Goal: Find specific page/section: Find specific page/section

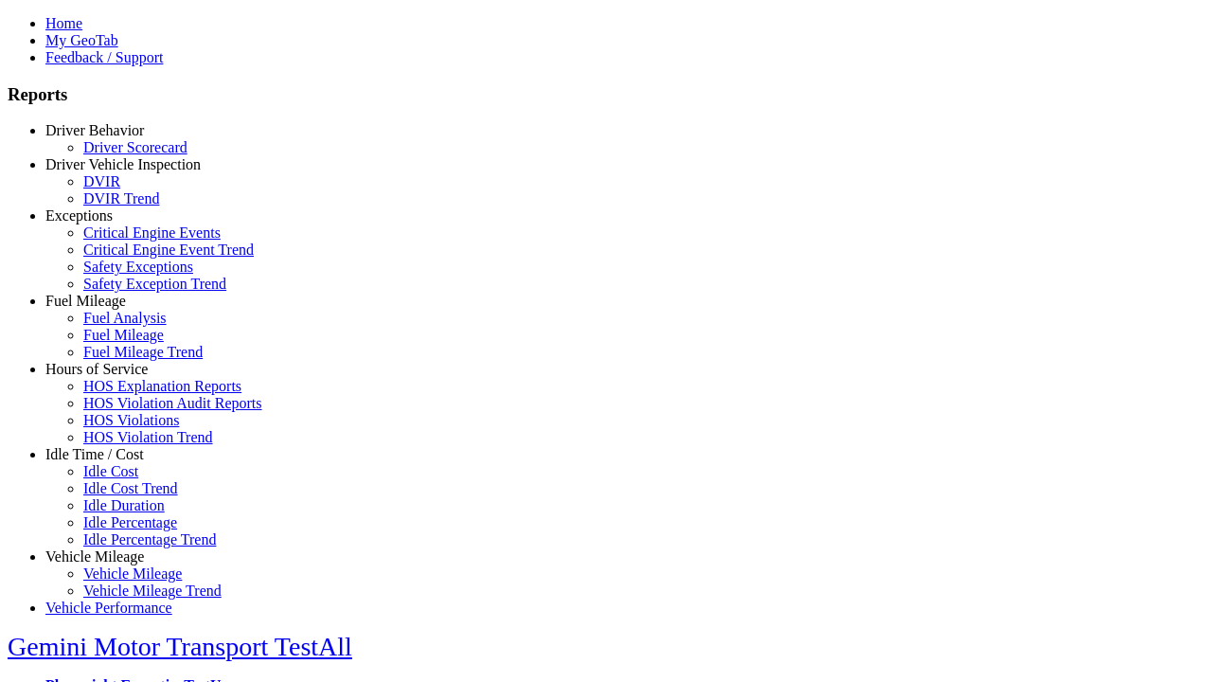
click at [109, 172] on link "Driver Vehicle Inspection" at bounding box center [122, 164] width 155 height 16
click at [120, 189] on link "DVIR" at bounding box center [101, 181] width 37 height 16
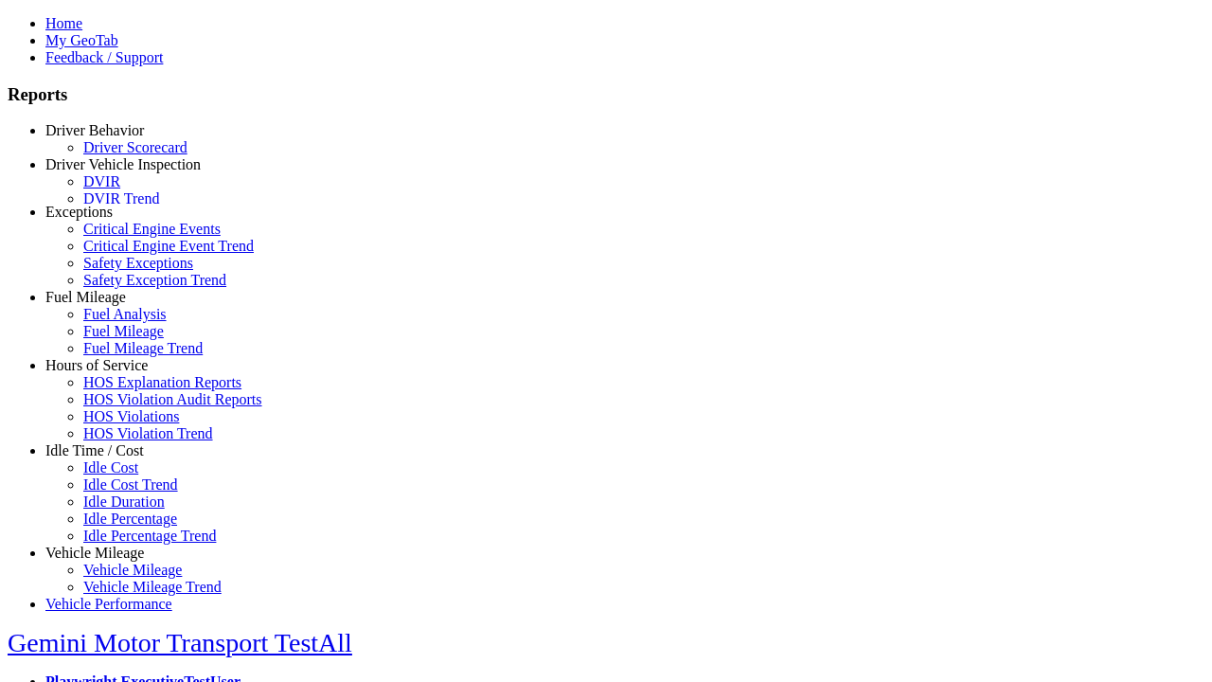
scroll to position [4, 0]
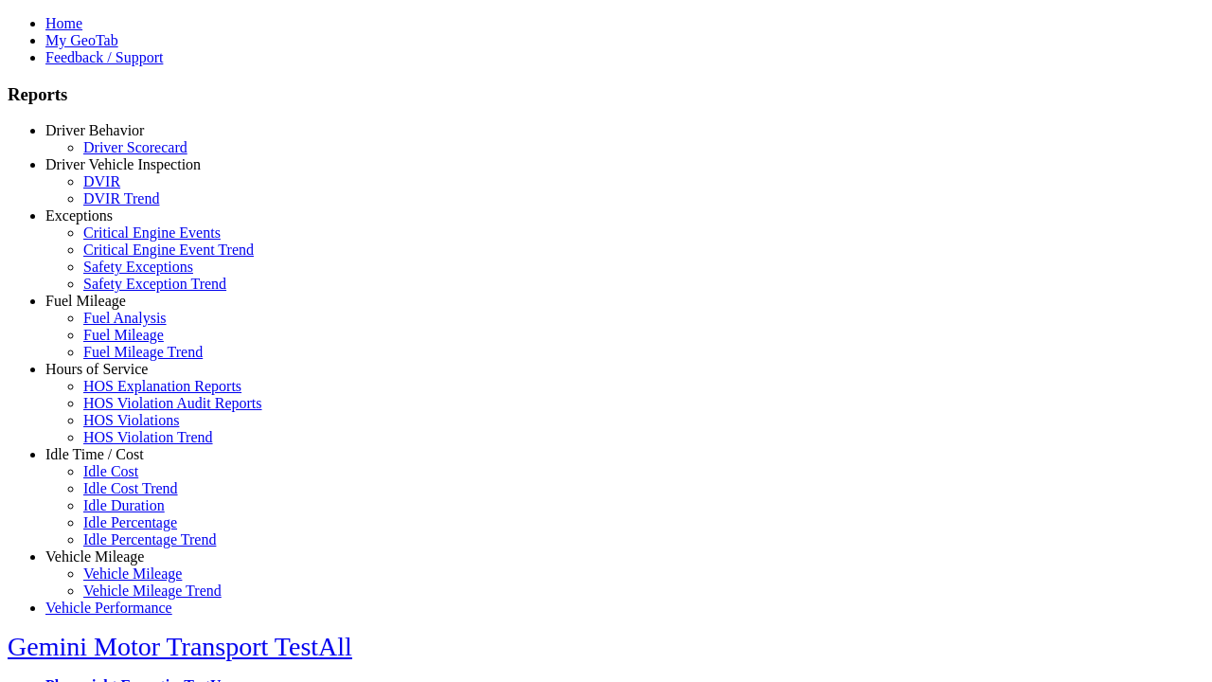
select select
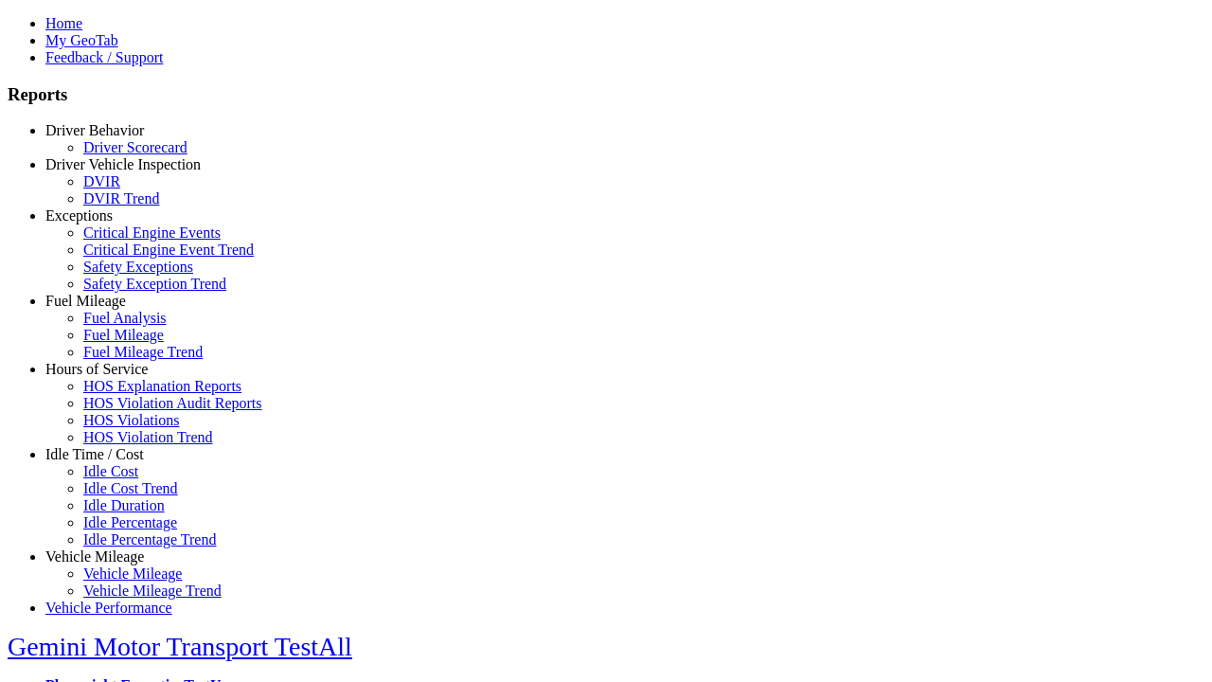
select select
